Goal: Information Seeking & Learning: Learn about a topic

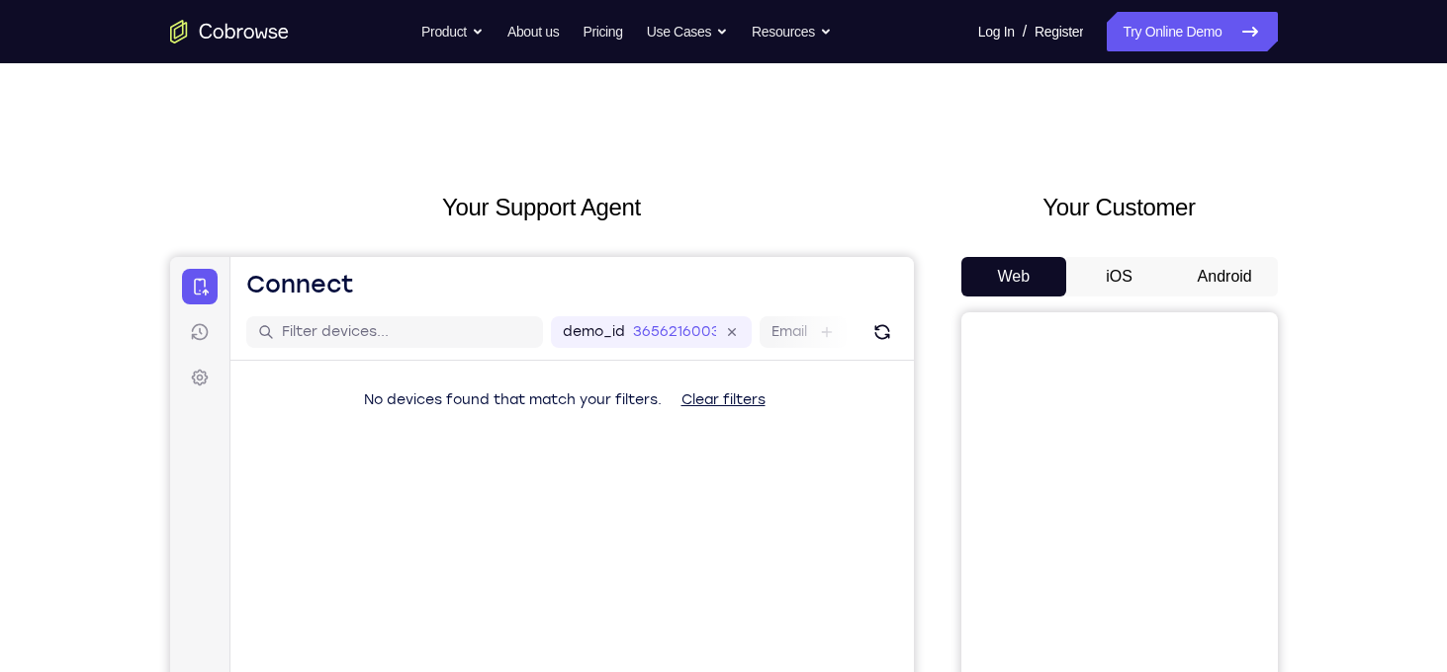
click at [1231, 287] on button "Android" at bounding box center [1225, 277] width 106 height 40
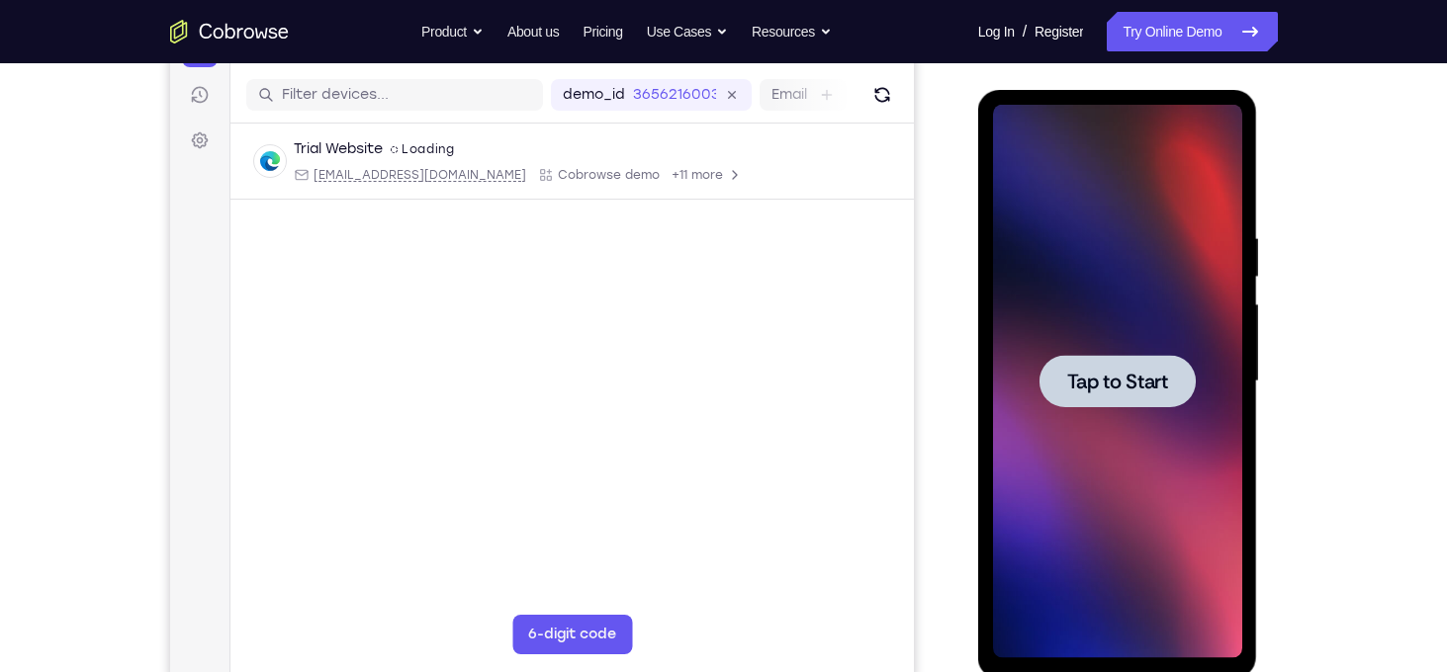
click at [1100, 327] on div at bounding box center [1117, 382] width 249 height 554
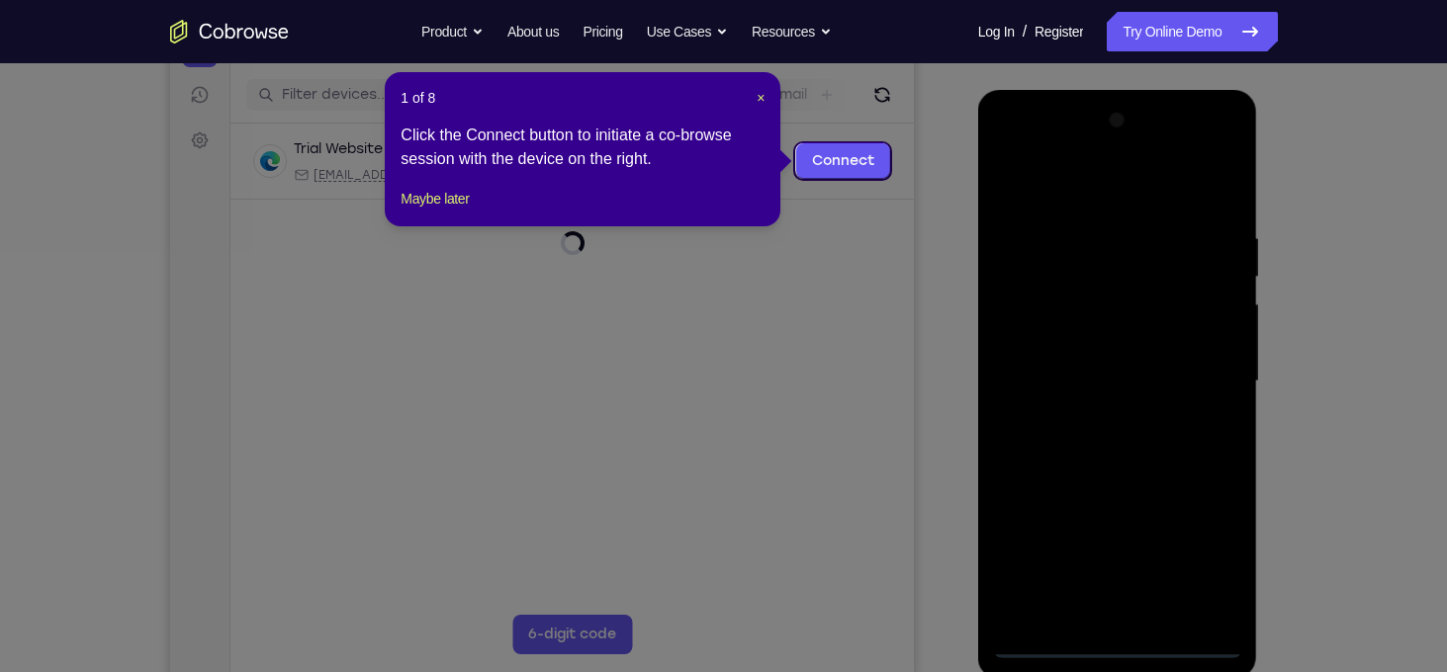
click at [891, 228] on icon at bounding box center [731, 336] width 1462 height 672
click at [758, 102] on span "×" at bounding box center [760, 98] width 8 height 16
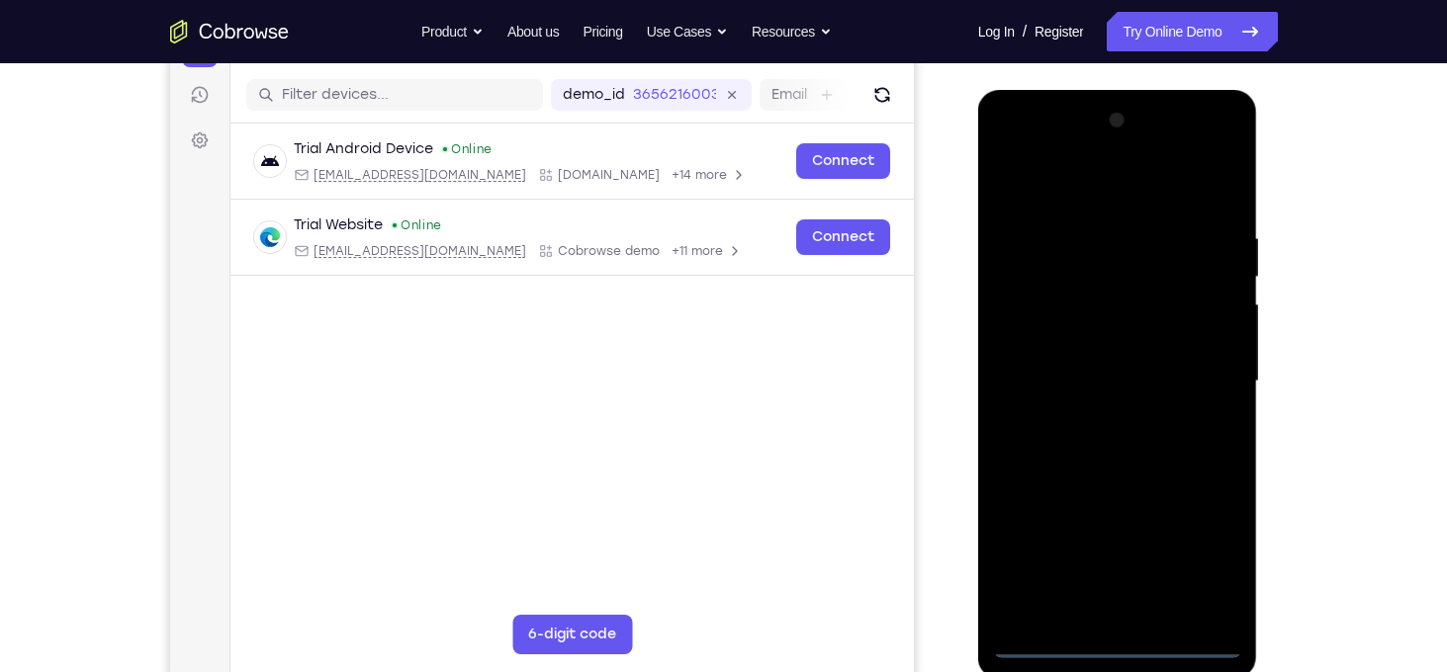
click at [1118, 645] on div at bounding box center [1117, 382] width 249 height 554
click at [1211, 556] on div at bounding box center [1117, 382] width 249 height 554
click at [1010, 151] on div at bounding box center [1117, 382] width 249 height 554
click at [1204, 383] on div at bounding box center [1117, 382] width 249 height 554
click at [1090, 422] on div at bounding box center [1117, 382] width 249 height 554
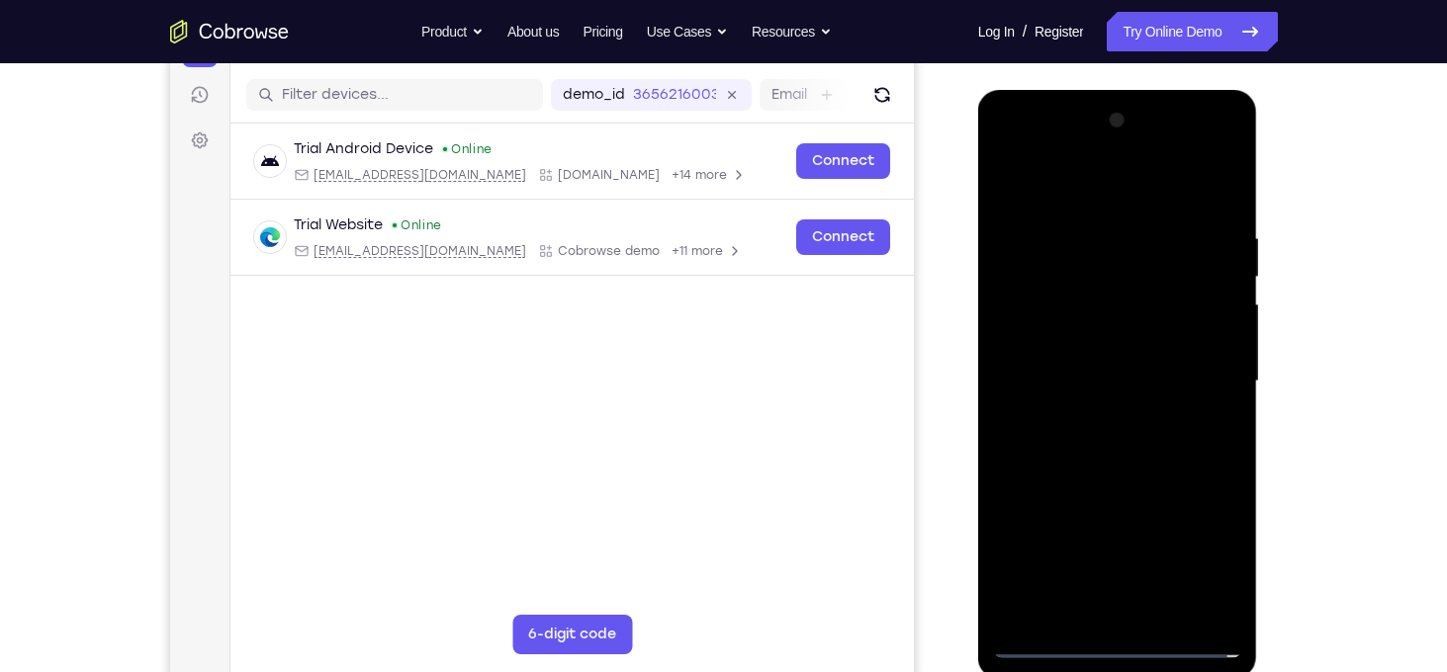
click at [1108, 371] on div at bounding box center [1117, 382] width 249 height 554
click at [1108, 347] on div at bounding box center [1117, 382] width 249 height 554
click at [1116, 383] on div at bounding box center [1117, 382] width 249 height 554
click at [1110, 443] on div at bounding box center [1117, 382] width 249 height 554
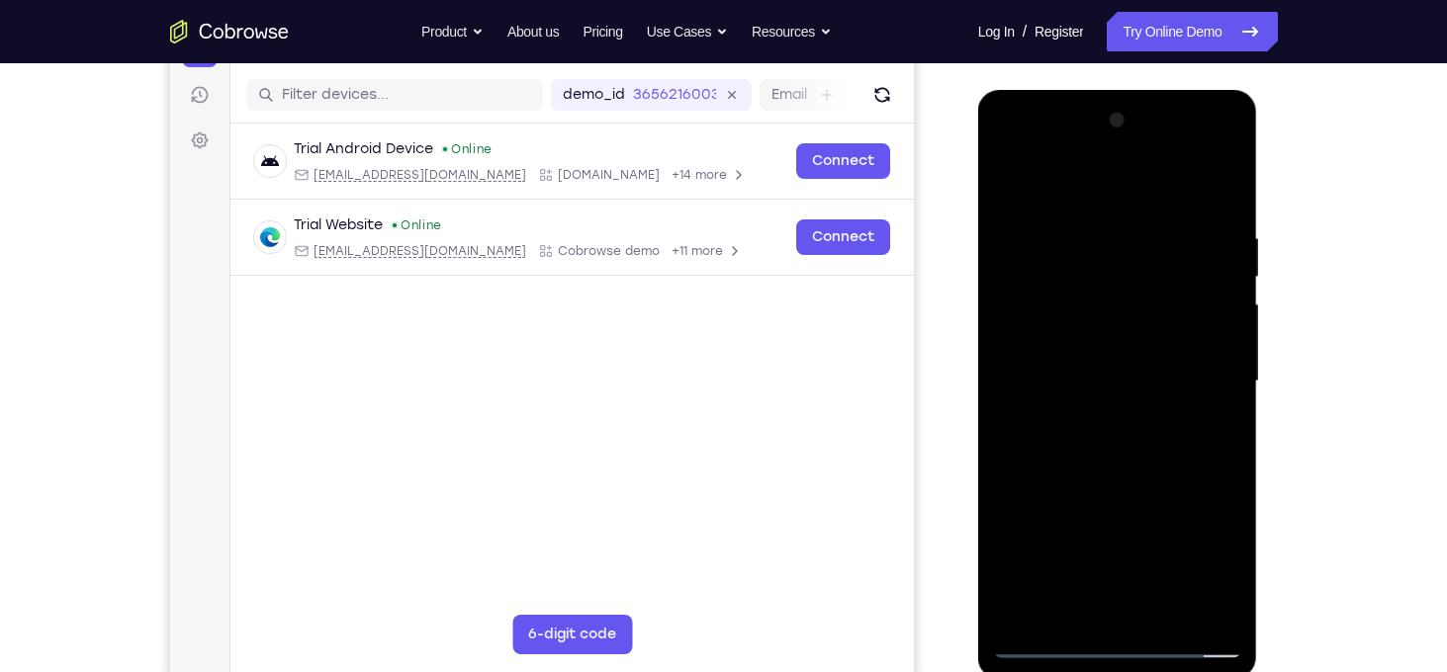
click at [1117, 442] on div at bounding box center [1117, 382] width 249 height 554
click at [1107, 434] on div at bounding box center [1117, 382] width 249 height 554
click at [1221, 409] on div at bounding box center [1117, 382] width 249 height 554
click at [1104, 384] on div at bounding box center [1117, 382] width 249 height 554
click at [1140, 447] on div at bounding box center [1117, 382] width 249 height 554
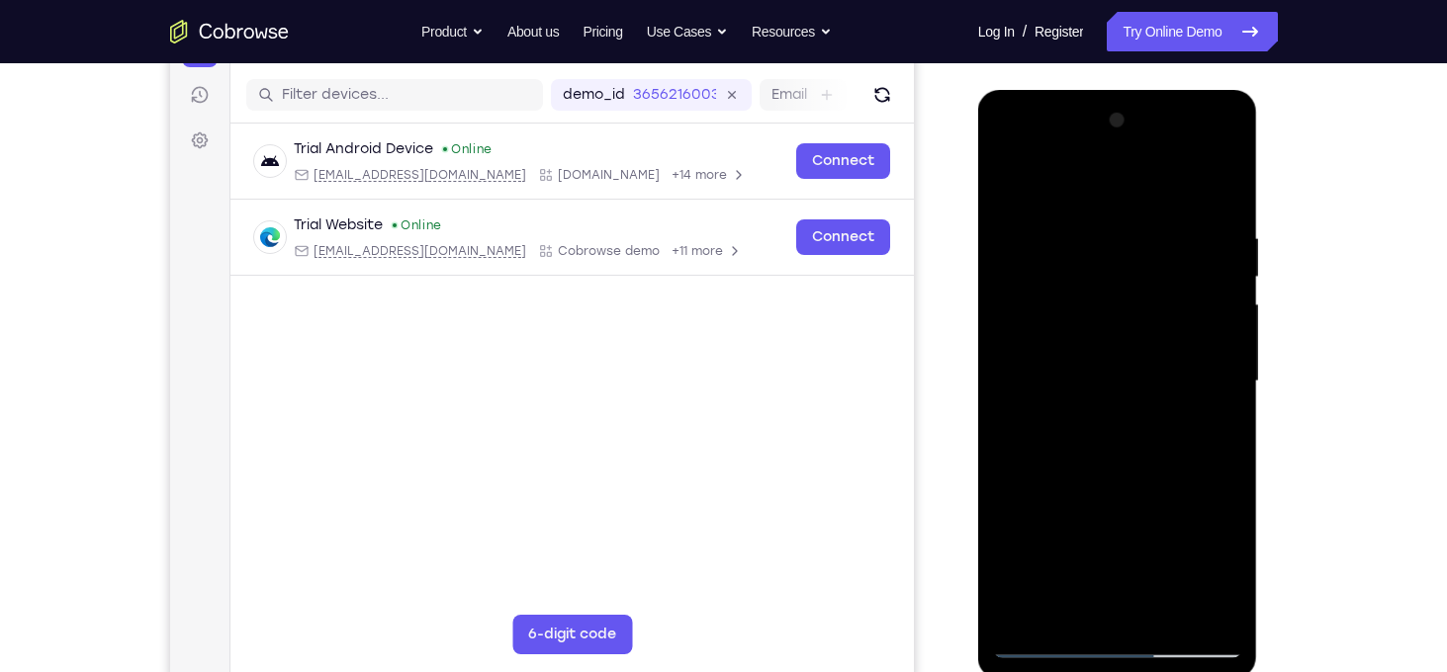
click at [1108, 446] on div at bounding box center [1117, 382] width 249 height 554
click at [1121, 433] on div at bounding box center [1117, 382] width 249 height 554
click at [1006, 148] on div at bounding box center [1117, 382] width 249 height 554
click at [1208, 378] on div at bounding box center [1117, 382] width 249 height 554
click at [1215, 215] on div at bounding box center [1117, 382] width 249 height 554
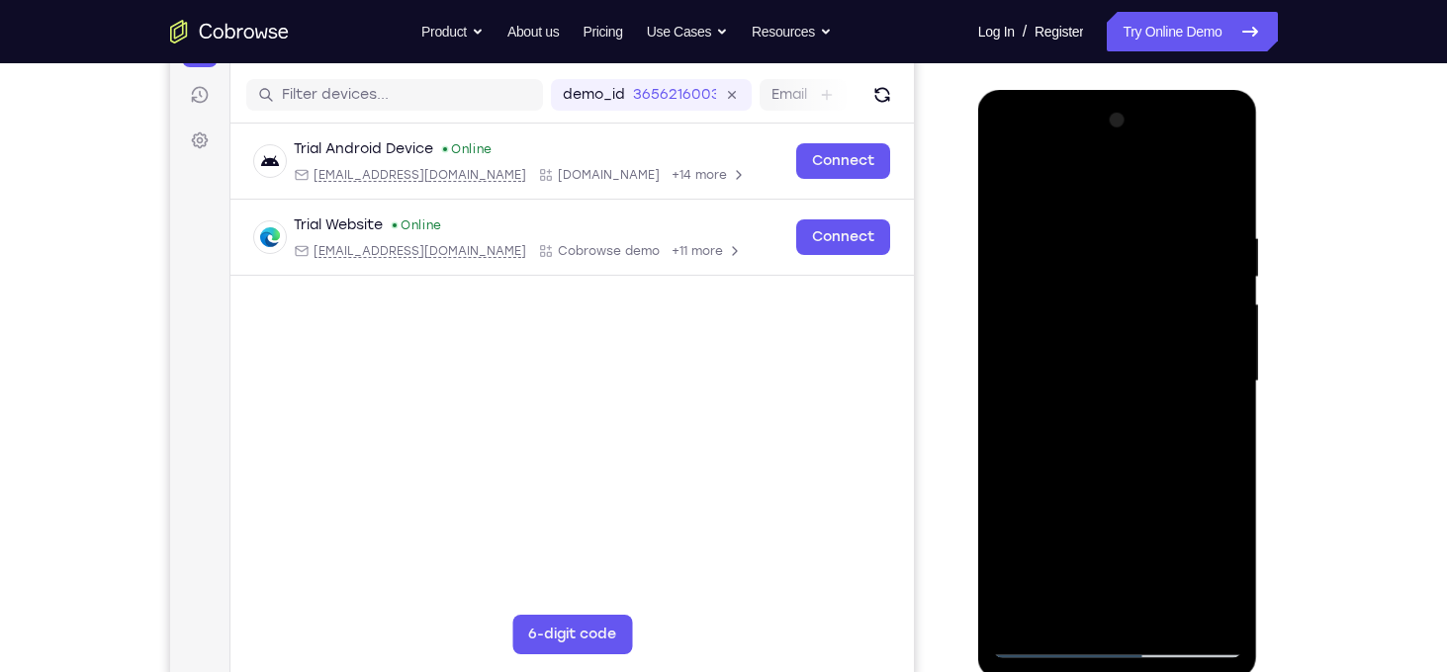
drag, startPoint x: 1137, startPoint y: 529, endPoint x: 1130, endPoint y: 399, distance: 130.7
click at [1130, 399] on div at bounding box center [1117, 382] width 249 height 554
click at [1015, 520] on div at bounding box center [1117, 382] width 249 height 554
click at [1232, 343] on div at bounding box center [1117, 382] width 249 height 554
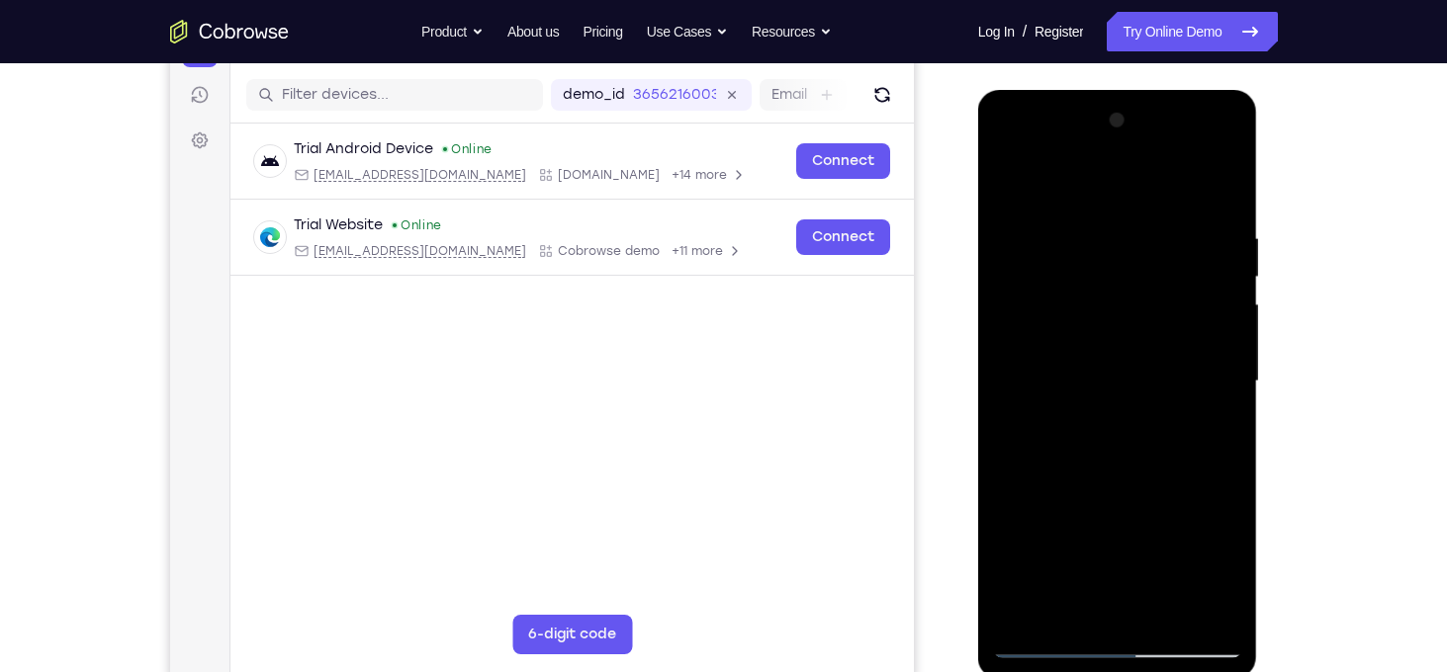
click at [1232, 343] on div at bounding box center [1117, 382] width 249 height 554
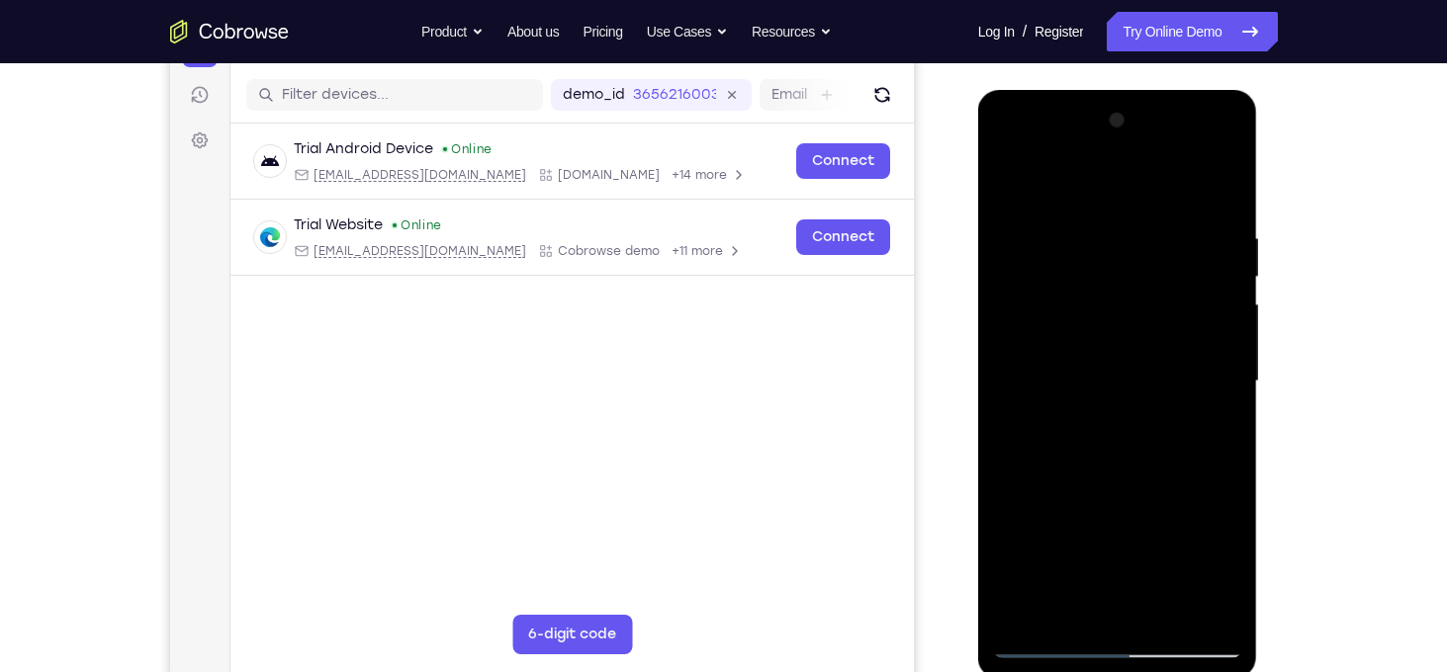
click at [1232, 343] on div at bounding box center [1117, 382] width 249 height 554
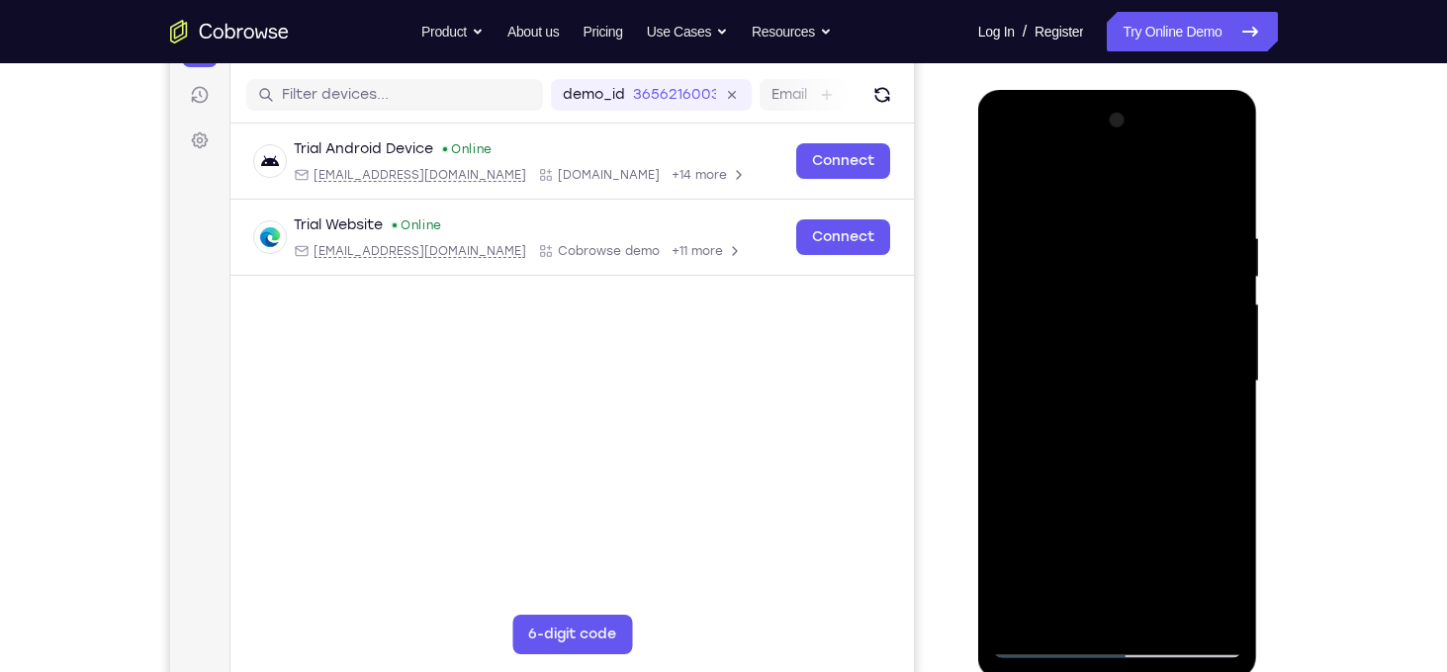
click at [1232, 343] on div at bounding box center [1117, 382] width 249 height 554
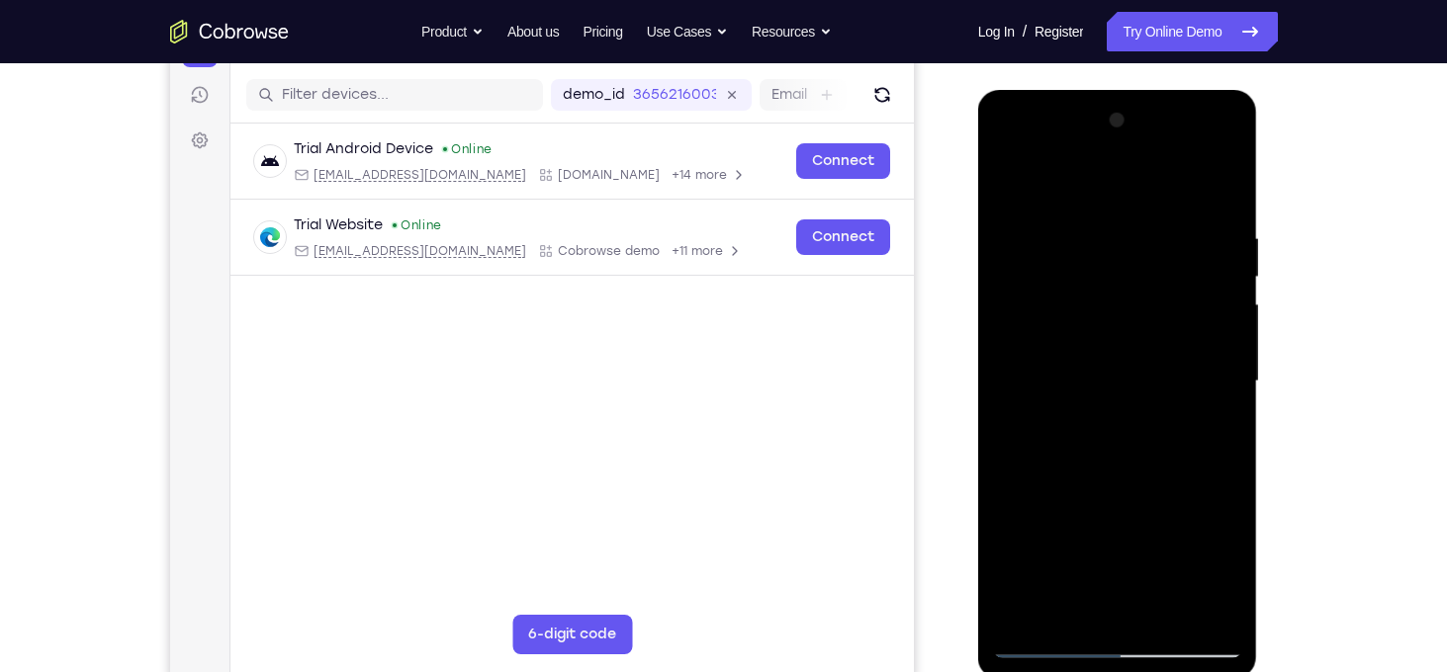
click at [1232, 343] on div at bounding box center [1117, 382] width 249 height 554
click at [1168, 613] on div at bounding box center [1117, 382] width 249 height 554
click at [1118, 490] on div at bounding box center [1117, 382] width 249 height 554
click at [1159, 377] on div at bounding box center [1117, 382] width 249 height 554
click at [1074, 565] on div at bounding box center [1117, 382] width 249 height 554
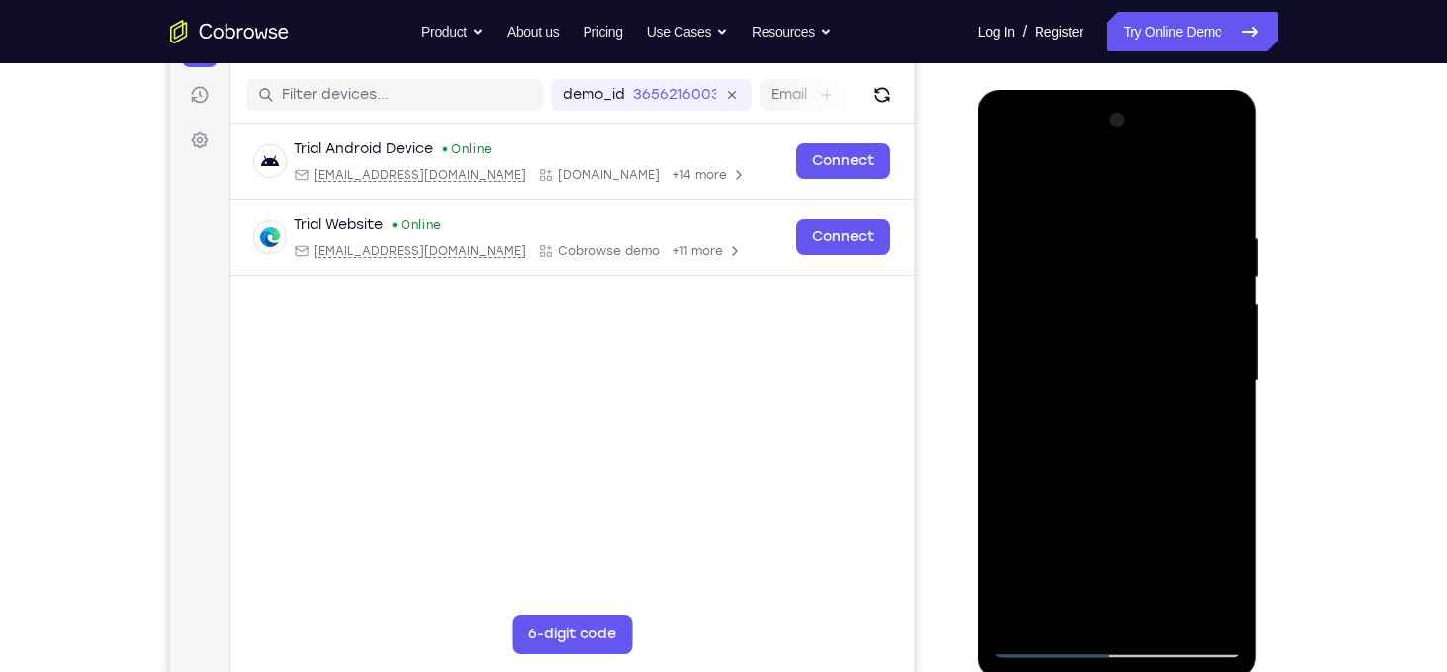
click at [1158, 573] on div at bounding box center [1117, 382] width 249 height 554
click at [1096, 549] on div at bounding box center [1117, 382] width 249 height 554
click at [1014, 185] on div at bounding box center [1117, 382] width 249 height 554
click at [1116, 316] on div at bounding box center [1117, 382] width 249 height 554
click at [1003, 189] on div at bounding box center [1117, 382] width 249 height 554
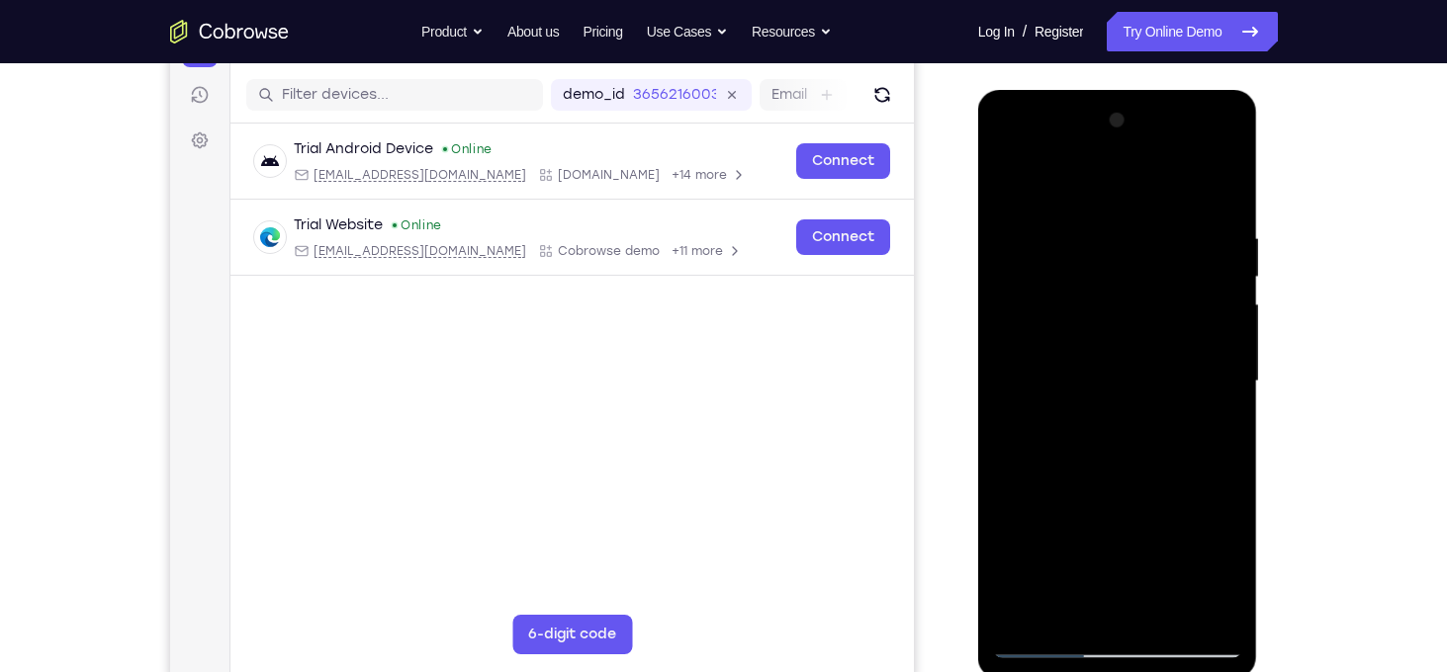
click at [1231, 273] on div at bounding box center [1117, 382] width 249 height 554
click at [1012, 185] on div at bounding box center [1117, 382] width 249 height 554
click at [1225, 174] on div at bounding box center [1117, 382] width 249 height 554
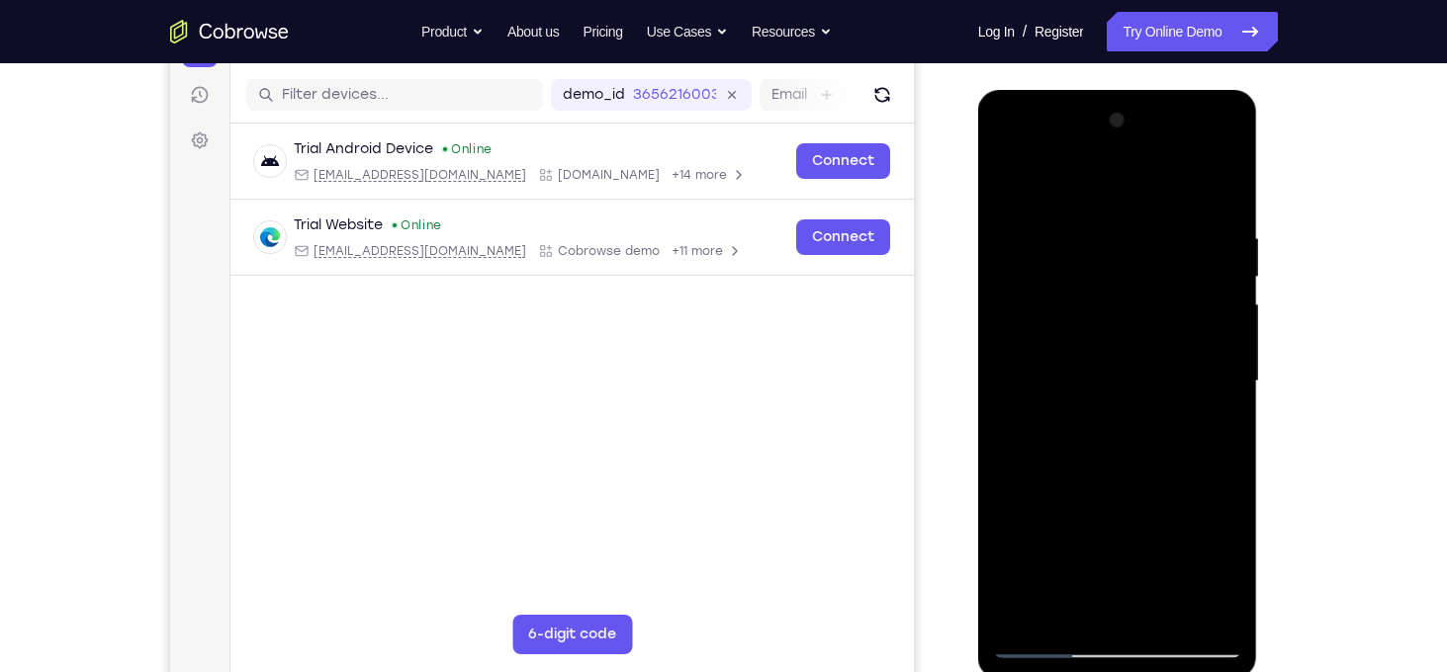
click at [1227, 185] on div at bounding box center [1117, 382] width 249 height 554
click at [1069, 256] on div at bounding box center [1117, 382] width 249 height 554
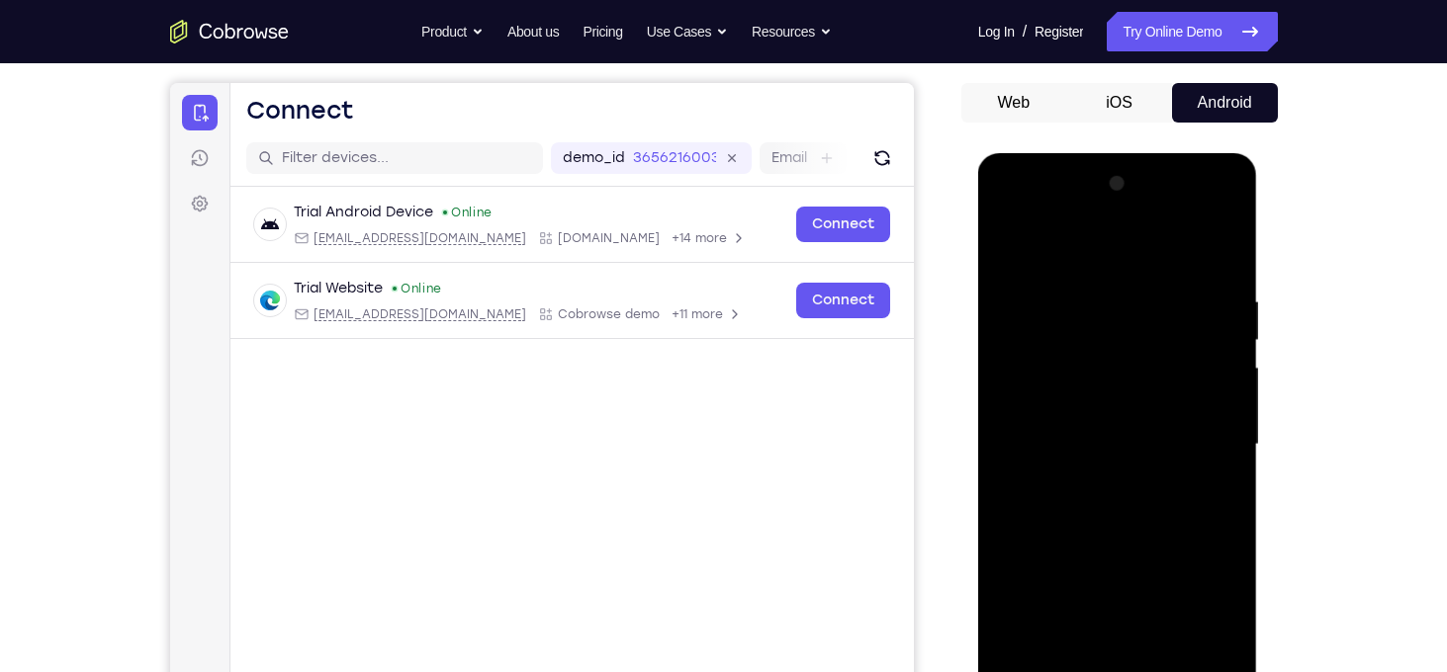
scroll to position [166, 0]
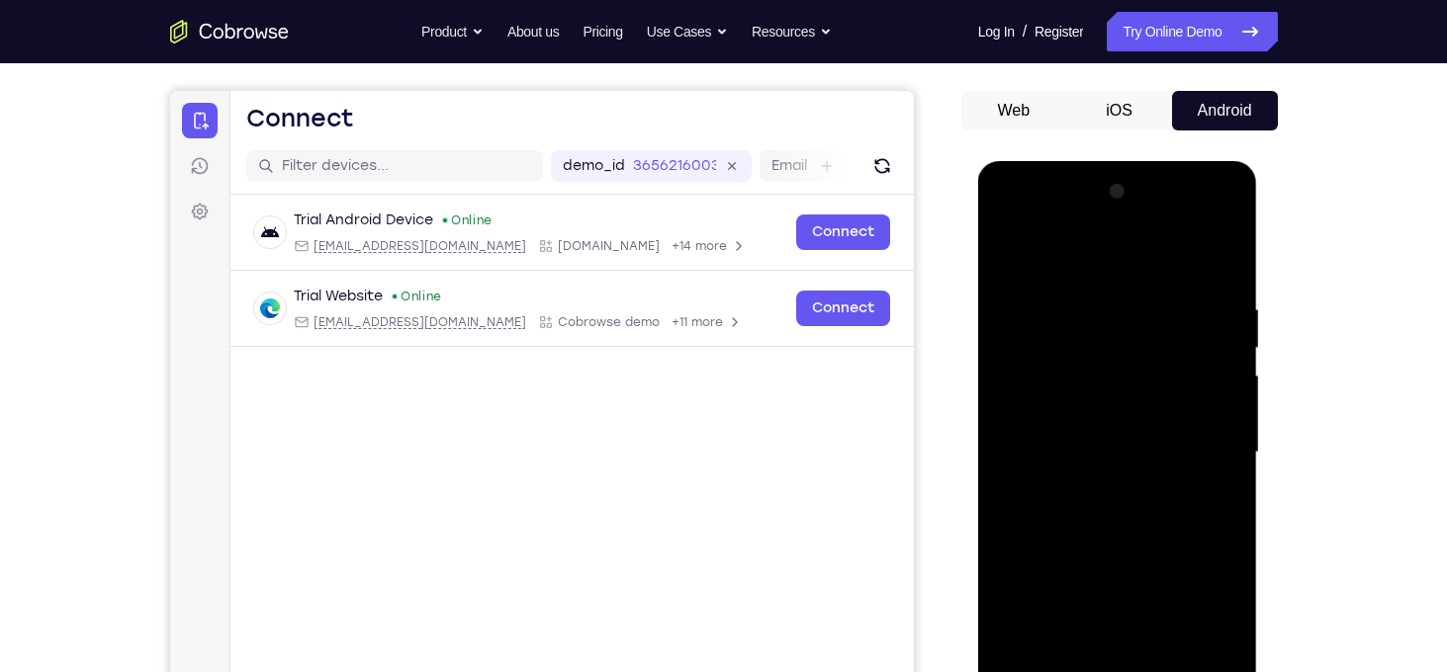
click at [1023, 281] on div at bounding box center [1117, 453] width 249 height 554
drag, startPoint x: 1203, startPoint y: 325, endPoint x: 1193, endPoint y: 414, distance: 89.7
click at [1193, 414] on div at bounding box center [1117, 453] width 249 height 554
click at [1019, 296] on div at bounding box center [1117, 453] width 249 height 554
click at [1014, 252] on div at bounding box center [1117, 453] width 249 height 554
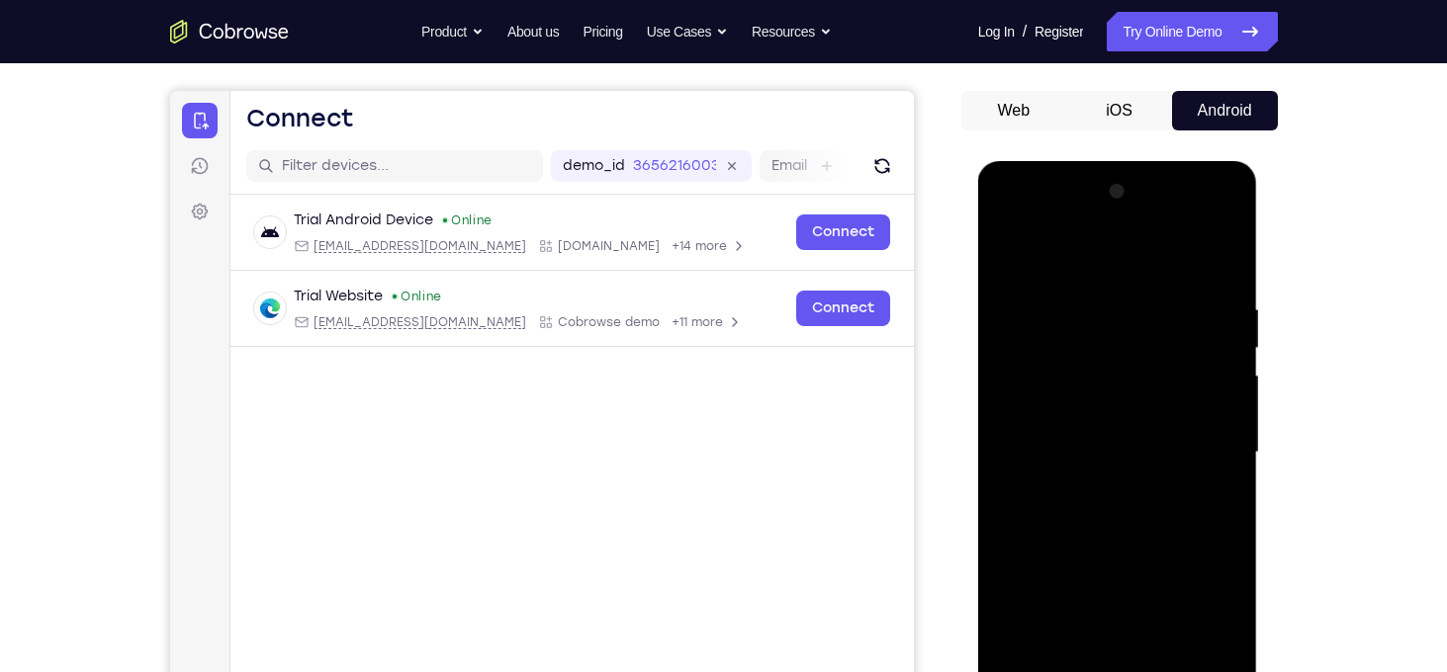
click at [1051, 401] on div at bounding box center [1117, 453] width 249 height 554
click at [1025, 300] on div at bounding box center [1117, 453] width 249 height 554
click at [1222, 257] on div at bounding box center [1117, 453] width 249 height 554
click at [1009, 248] on div at bounding box center [1117, 453] width 249 height 554
click at [1013, 250] on div at bounding box center [1117, 453] width 249 height 554
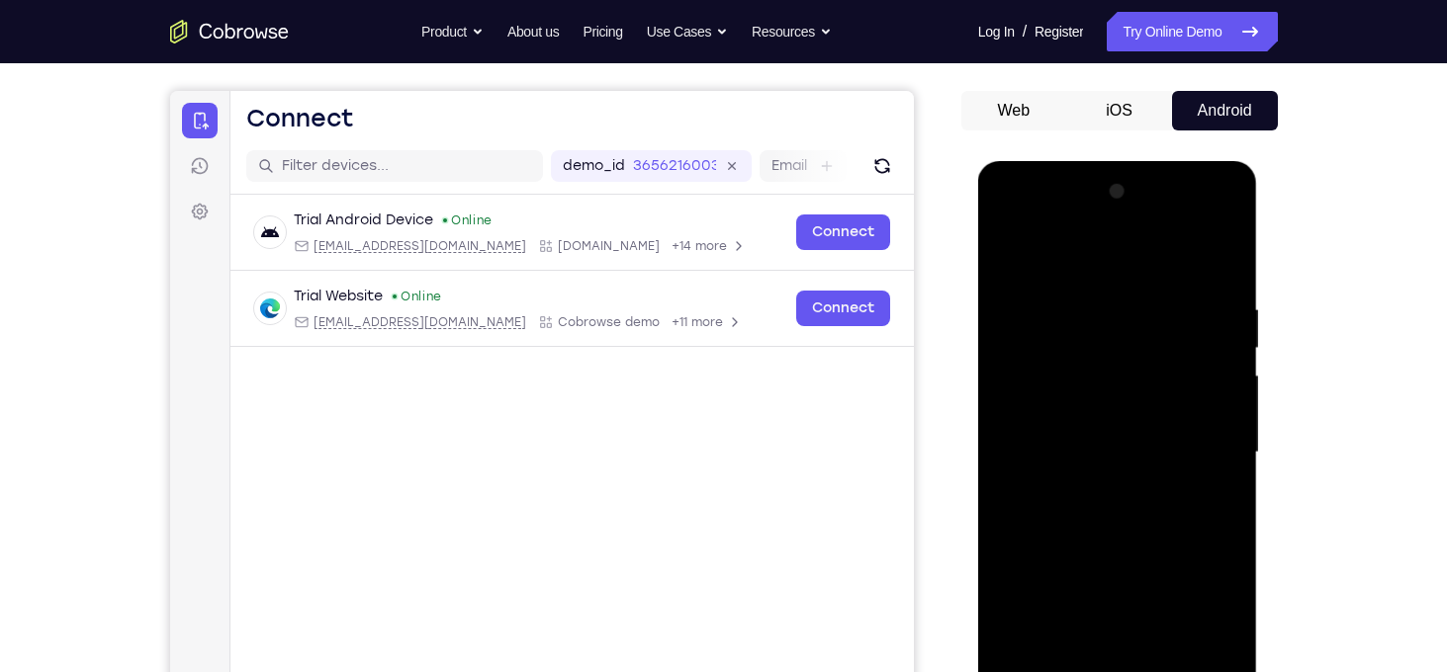
click at [1092, 296] on div at bounding box center [1117, 453] width 249 height 554
click at [1223, 259] on div at bounding box center [1117, 453] width 249 height 554
click at [1160, 291] on div at bounding box center [1117, 453] width 249 height 554
drag, startPoint x: 1119, startPoint y: 372, endPoint x: 1122, endPoint y: 232, distance: 139.5
click at [1122, 232] on div at bounding box center [1117, 453] width 249 height 554
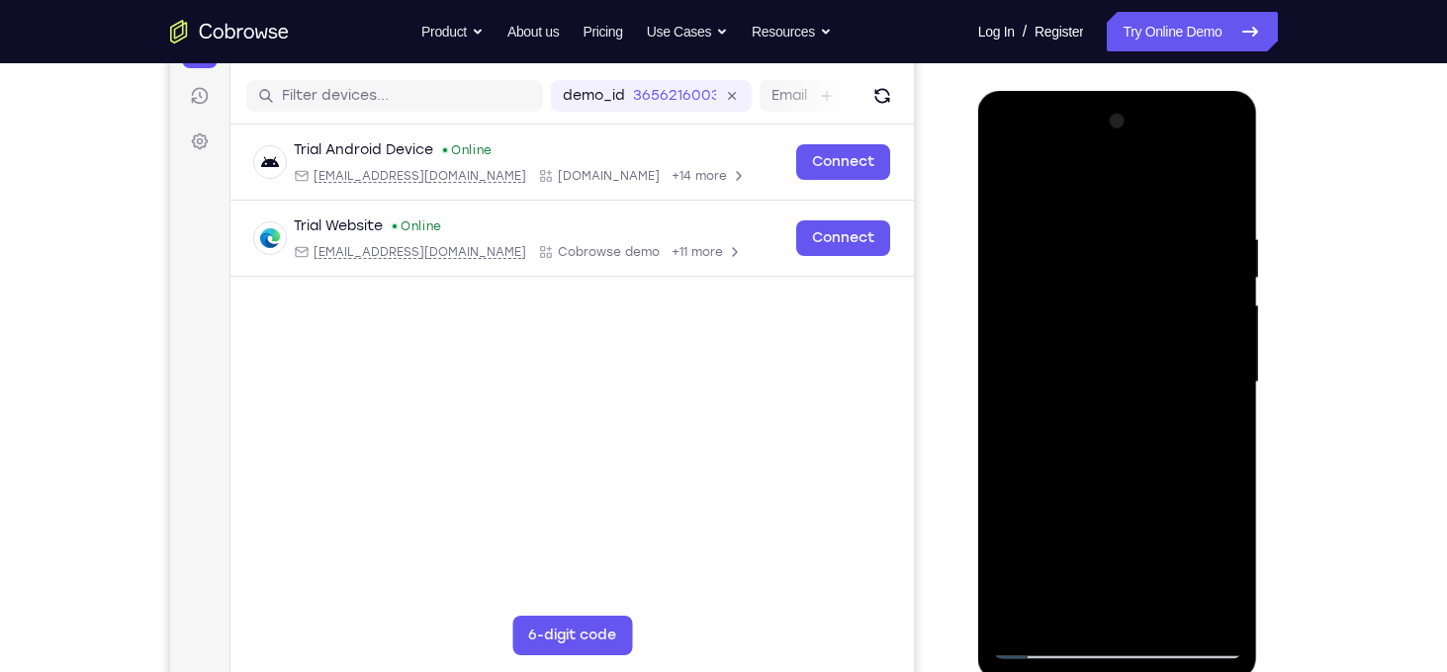
scroll to position [244, 0]
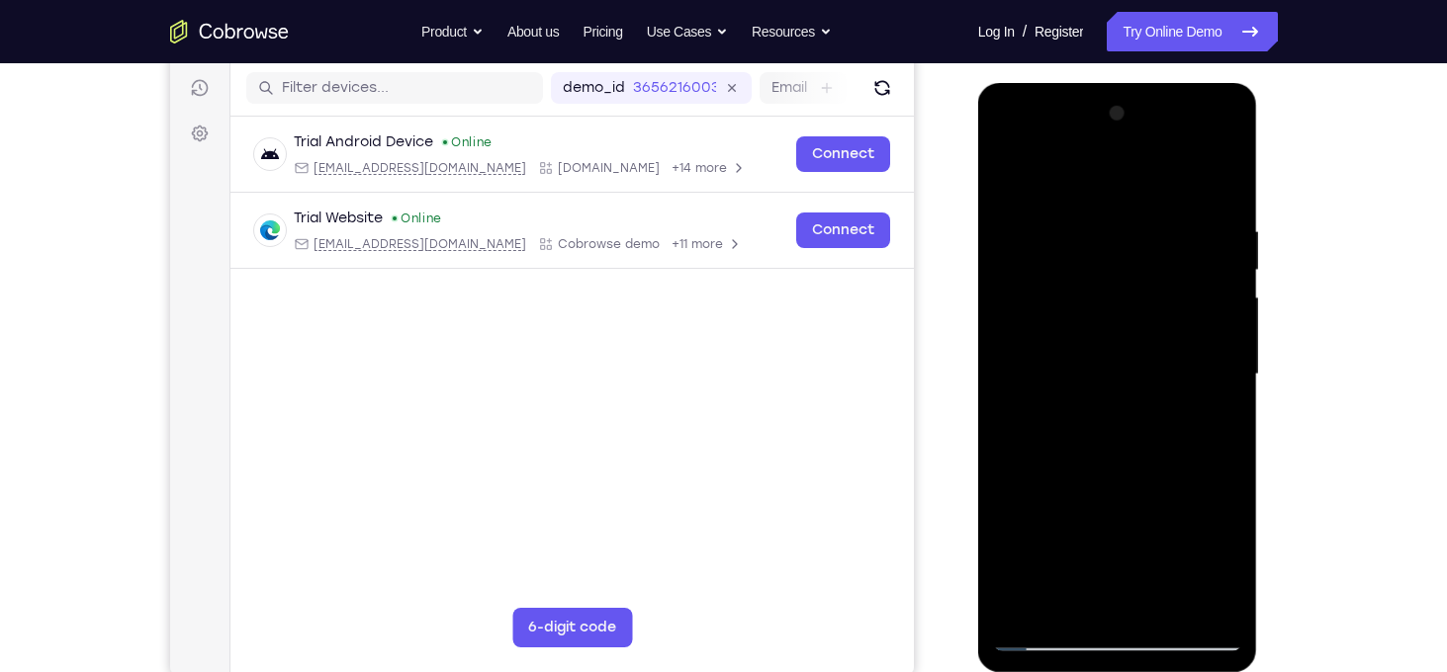
click at [1190, 598] on div at bounding box center [1117, 375] width 249 height 554
click at [1193, 597] on div at bounding box center [1117, 375] width 249 height 554
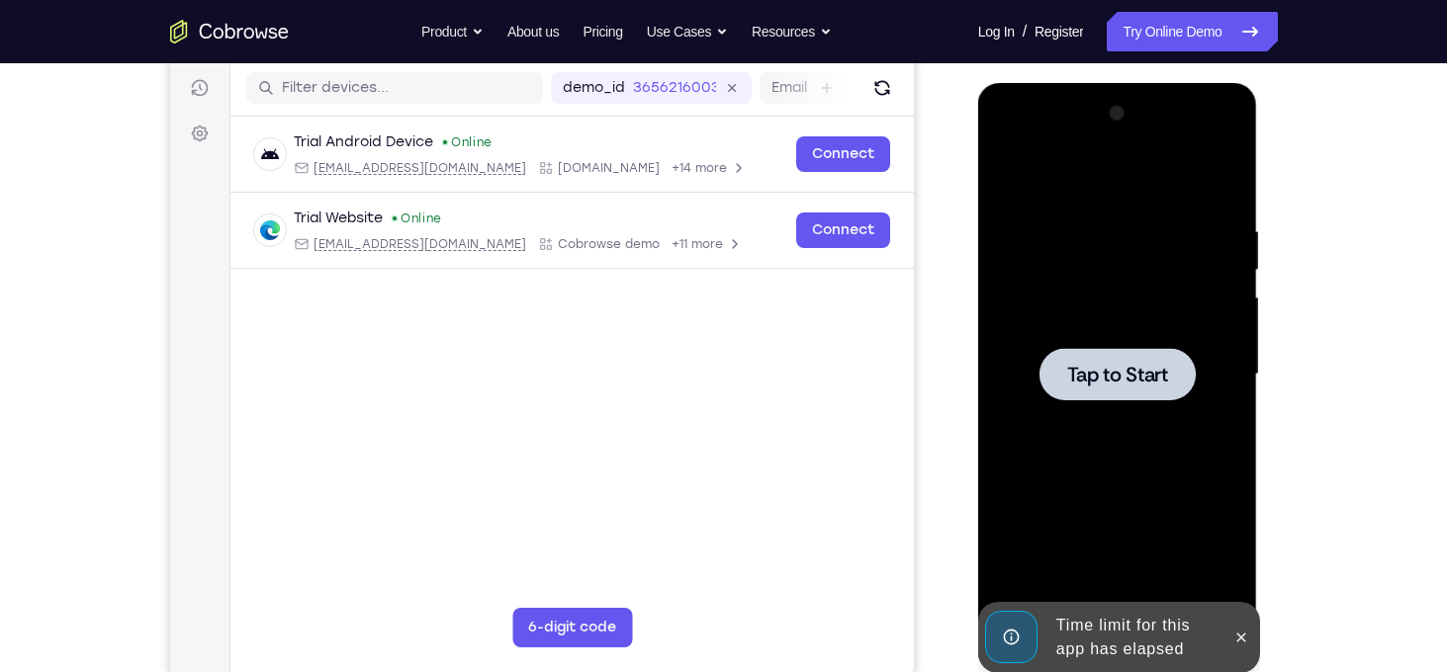
click at [1115, 439] on div at bounding box center [1117, 375] width 249 height 554
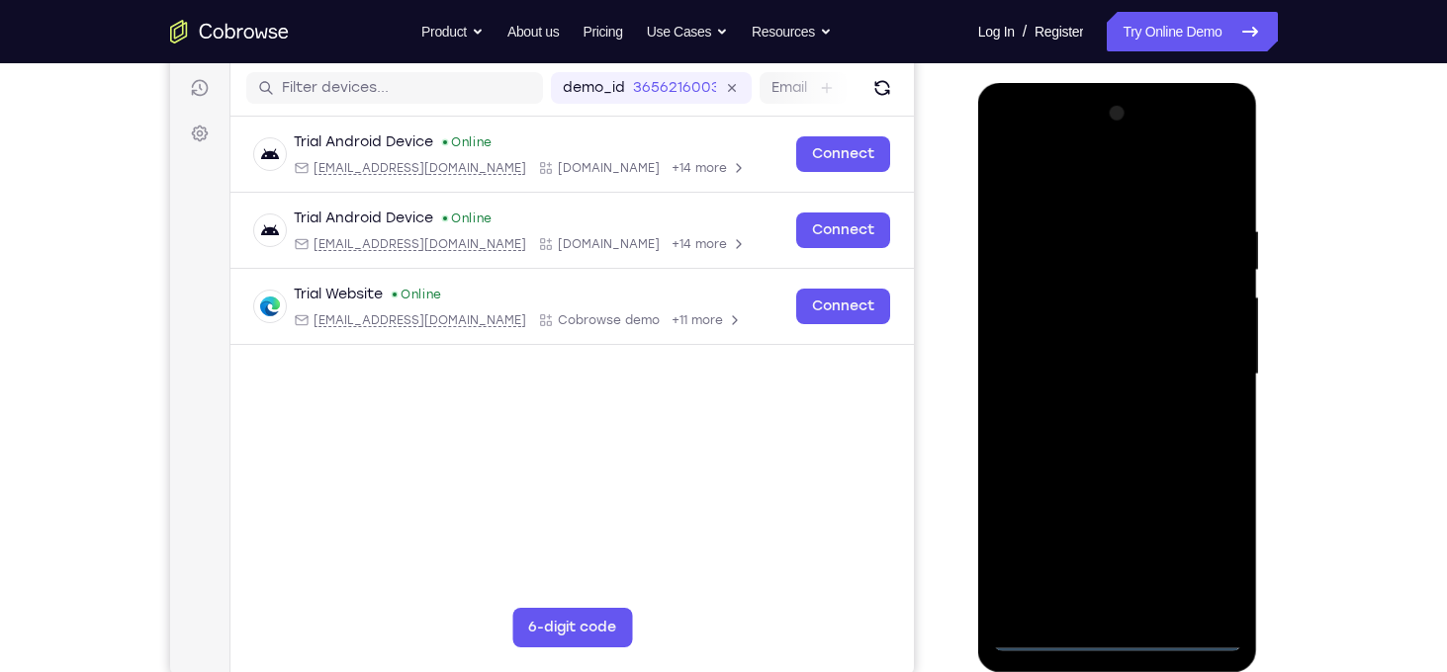
click at [1108, 633] on div at bounding box center [1117, 375] width 249 height 554
click at [1206, 553] on div at bounding box center [1117, 375] width 249 height 554
click at [1006, 150] on div at bounding box center [1117, 375] width 249 height 554
click at [1201, 372] on div at bounding box center [1117, 375] width 249 height 554
click at [1097, 612] on div at bounding box center [1117, 375] width 249 height 554
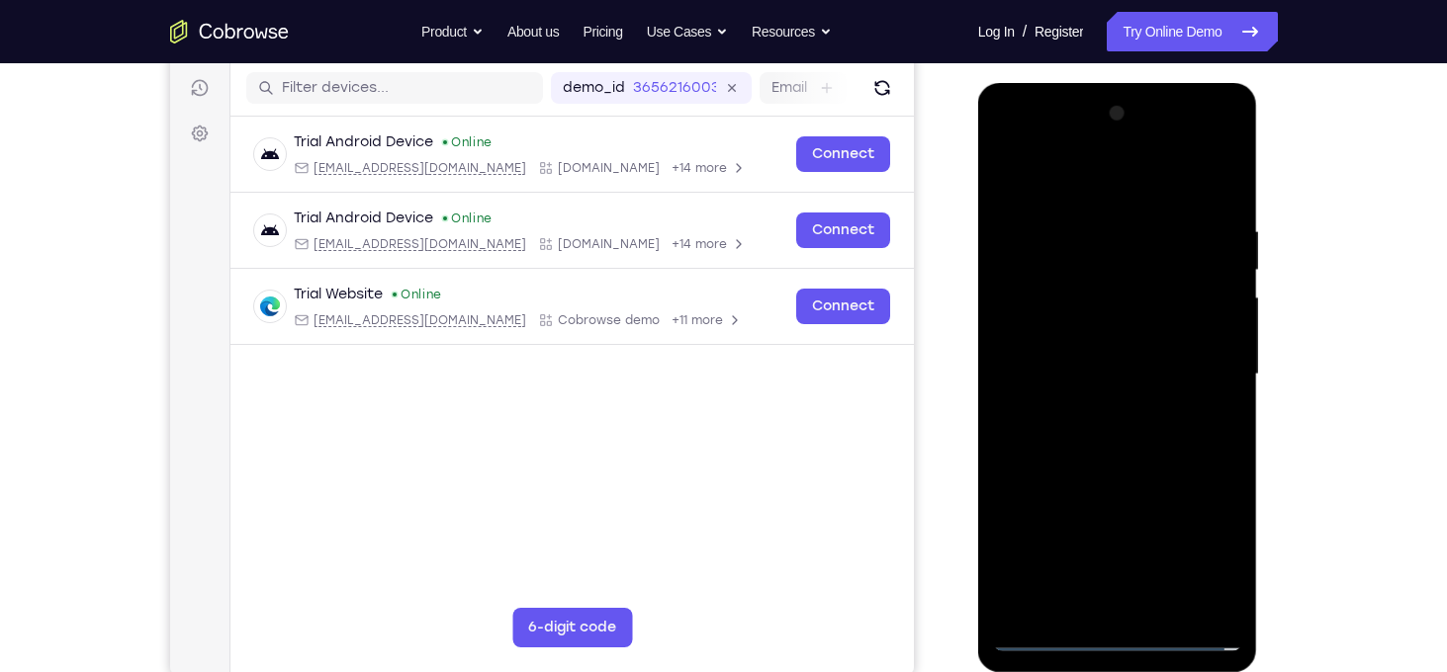
click at [1072, 352] on div at bounding box center [1117, 375] width 249 height 554
